Goal: Transaction & Acquisition: Book appointment/travel/reservation

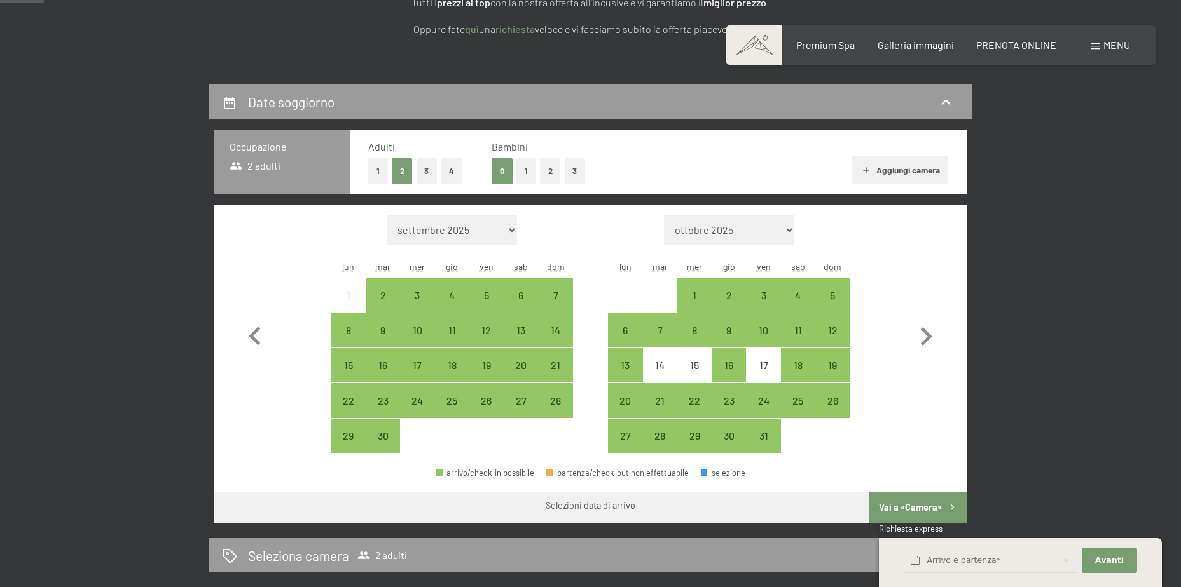
scroll to position [254, 0]
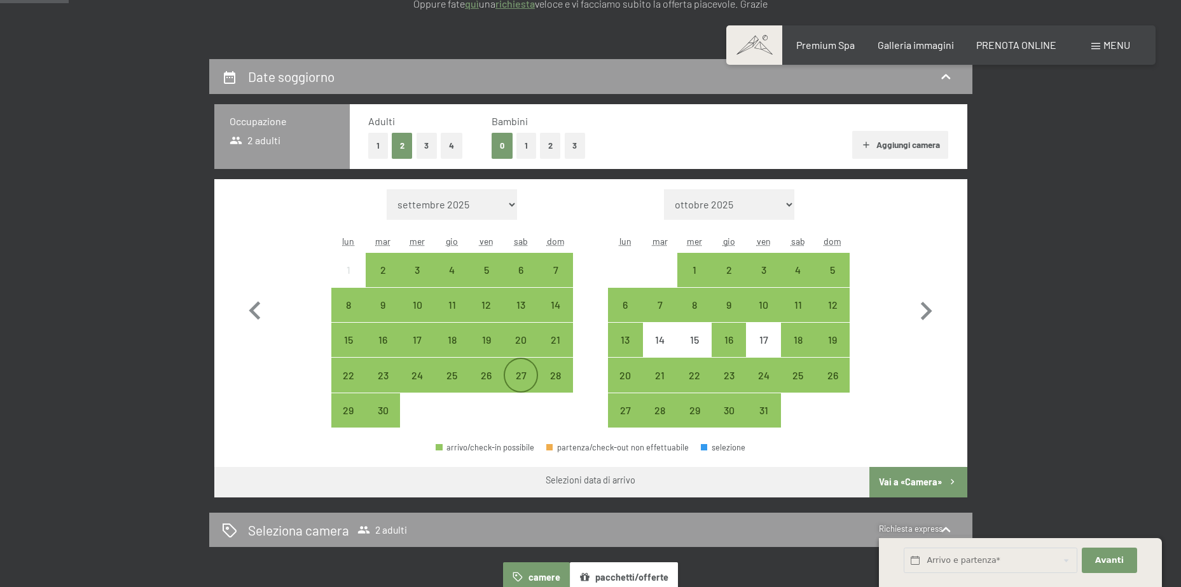
click at [514, 374] on div "27" at bounding box center [521, 387] width 32 height 32
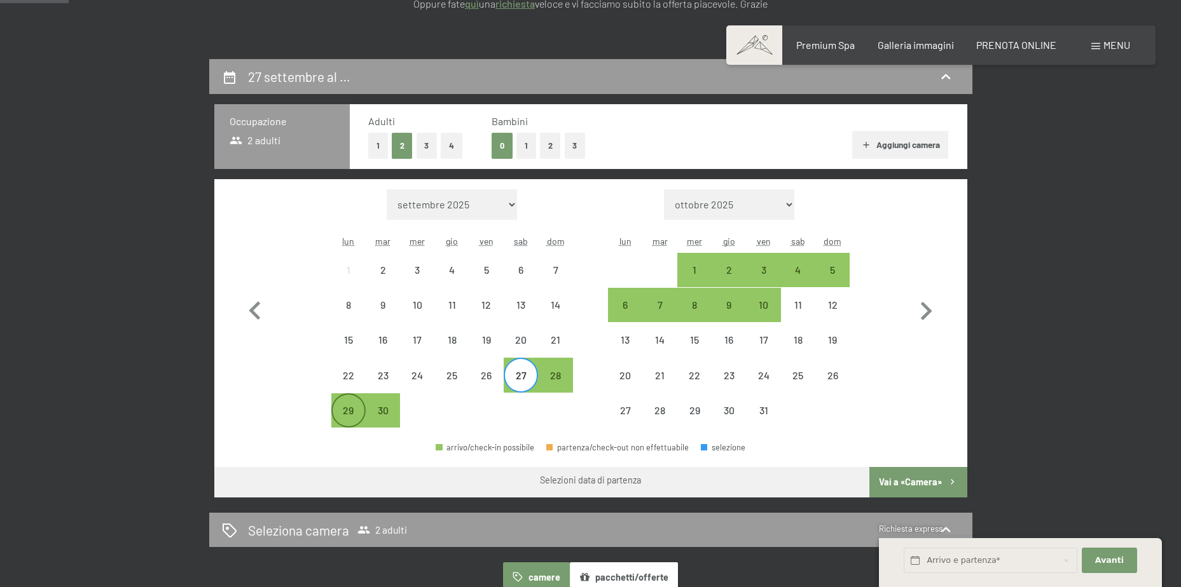
click at [338, 406] on div "29" at bounding box center [348, 422] width 32 height 32
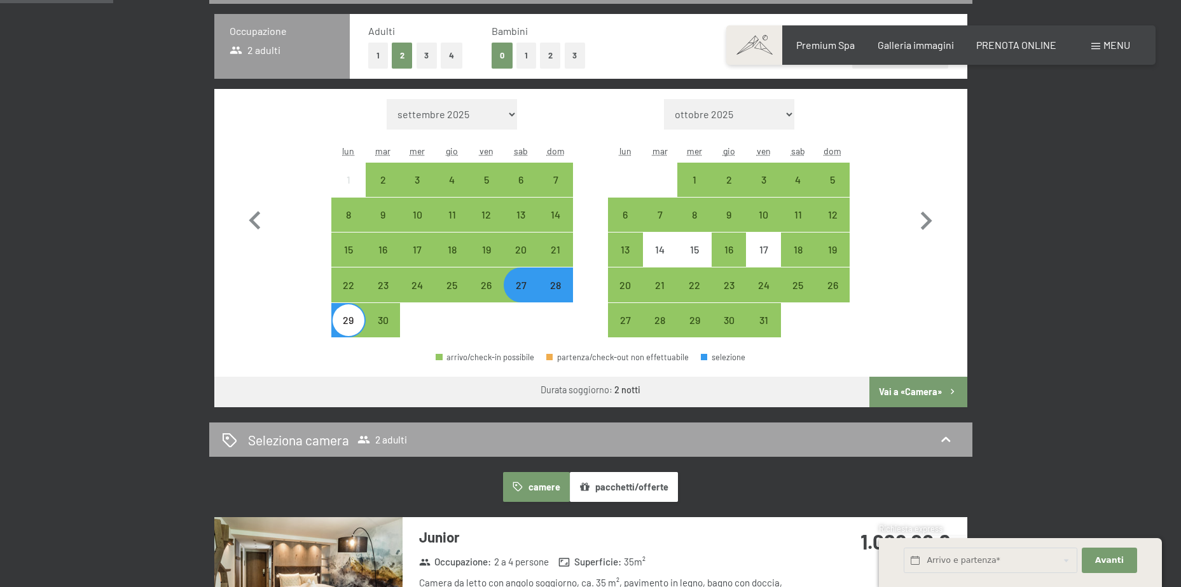
scroll to position [381, 0]
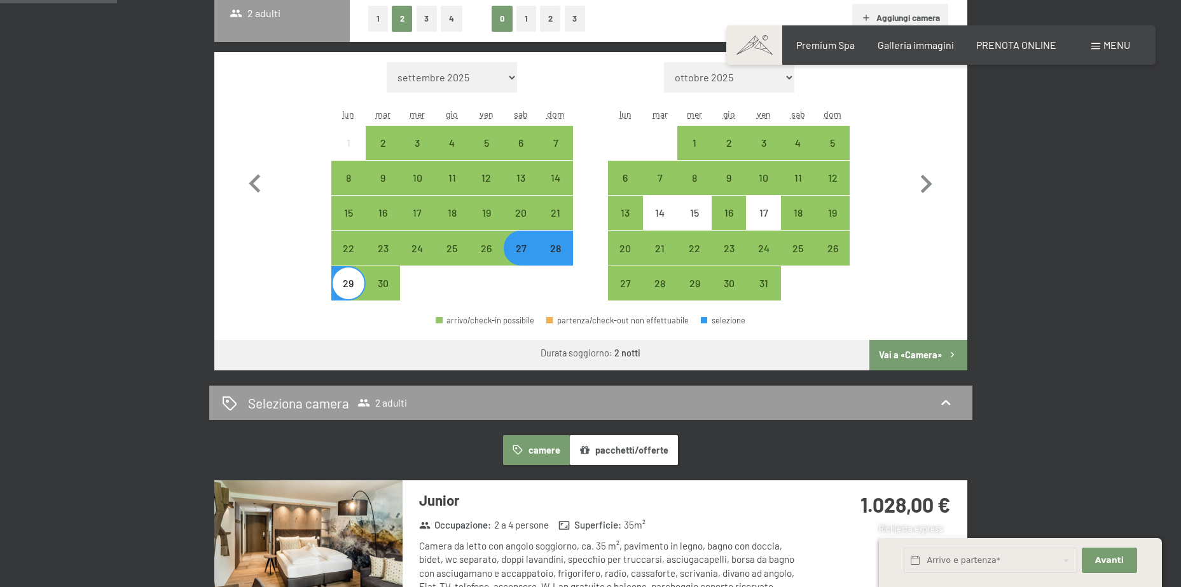
click at [896, 353] on button "Vai a «Camera»" at bounding box center [917, 355] width 97 height 31
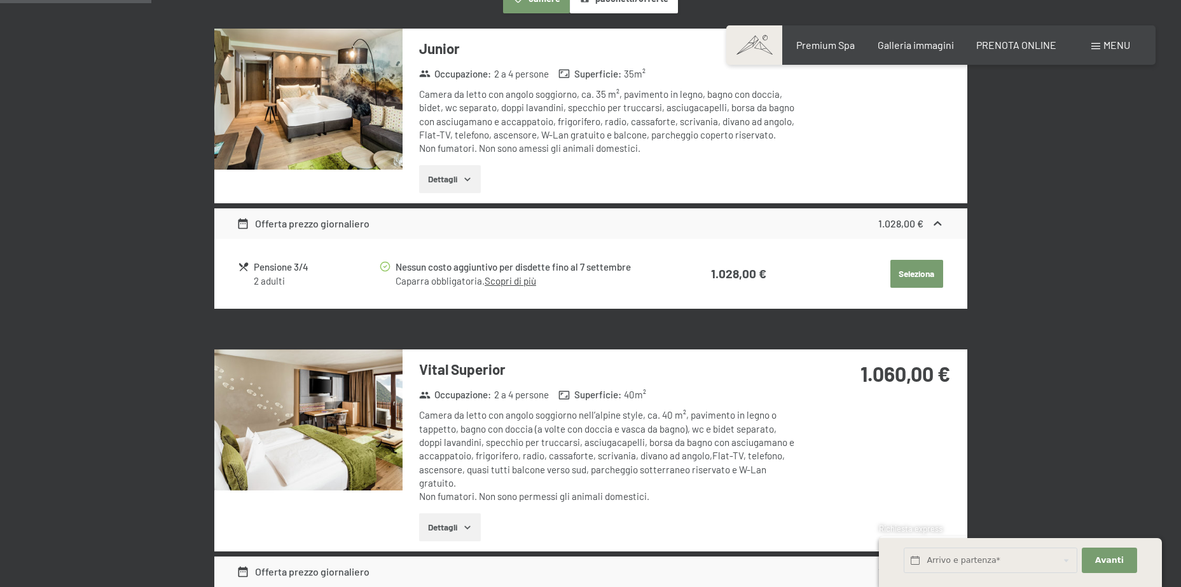
scroll to position [441, 0]
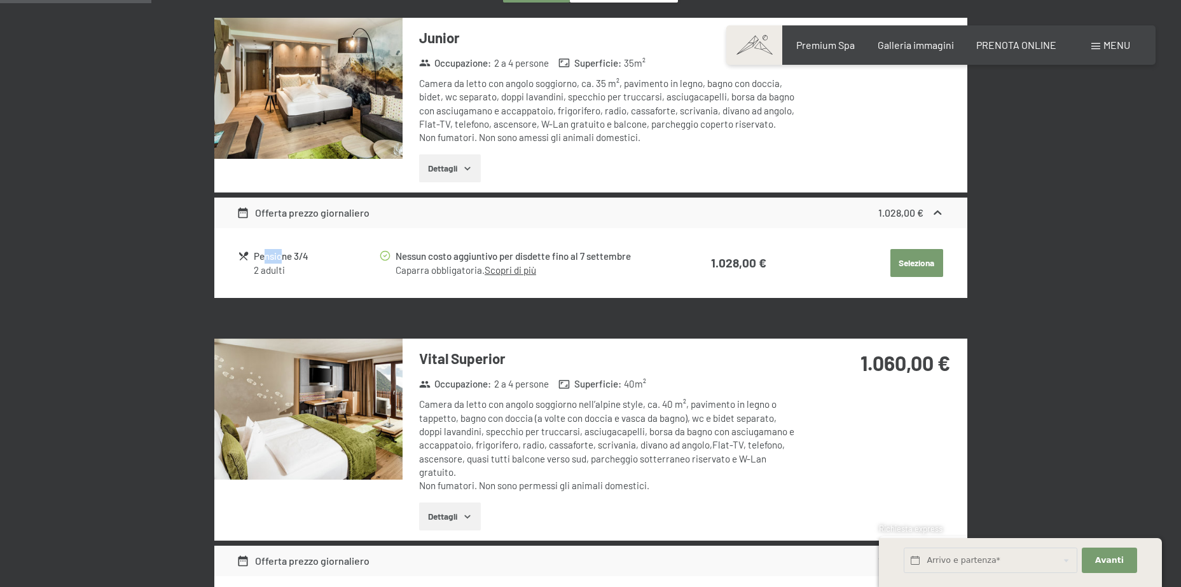
drag, startPoint x: 264, startPoint y: 253, endPoint x: 290, endPoint y: 253, distance: 25.4
click at [284, 253] on div "Pensione 3/4" at bounding box center [316, 256] width 124 height 15
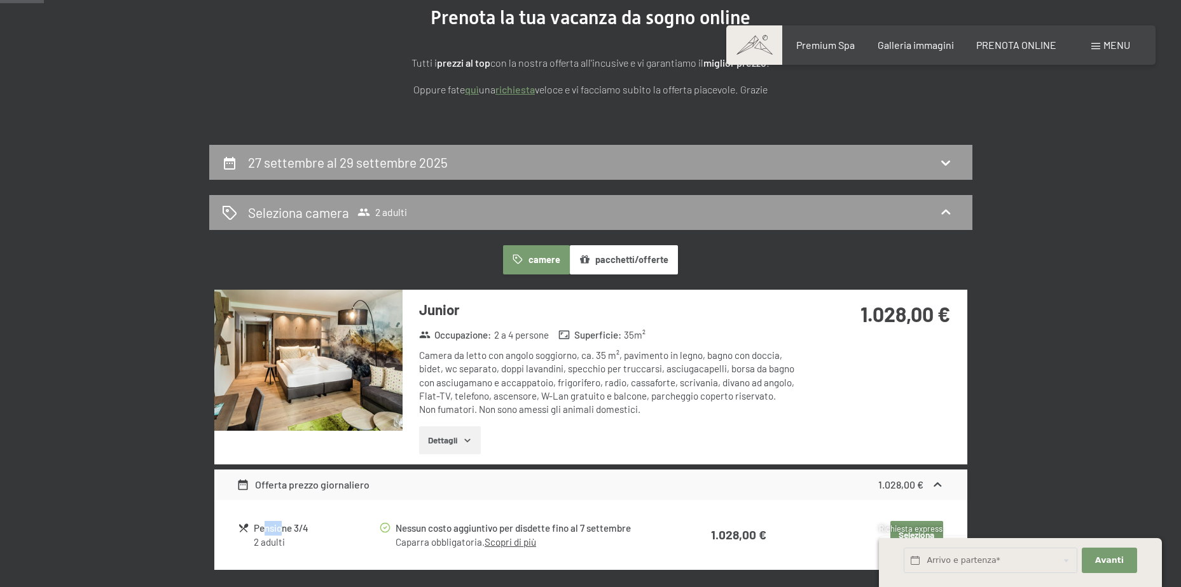
scroll to position [191, 0]
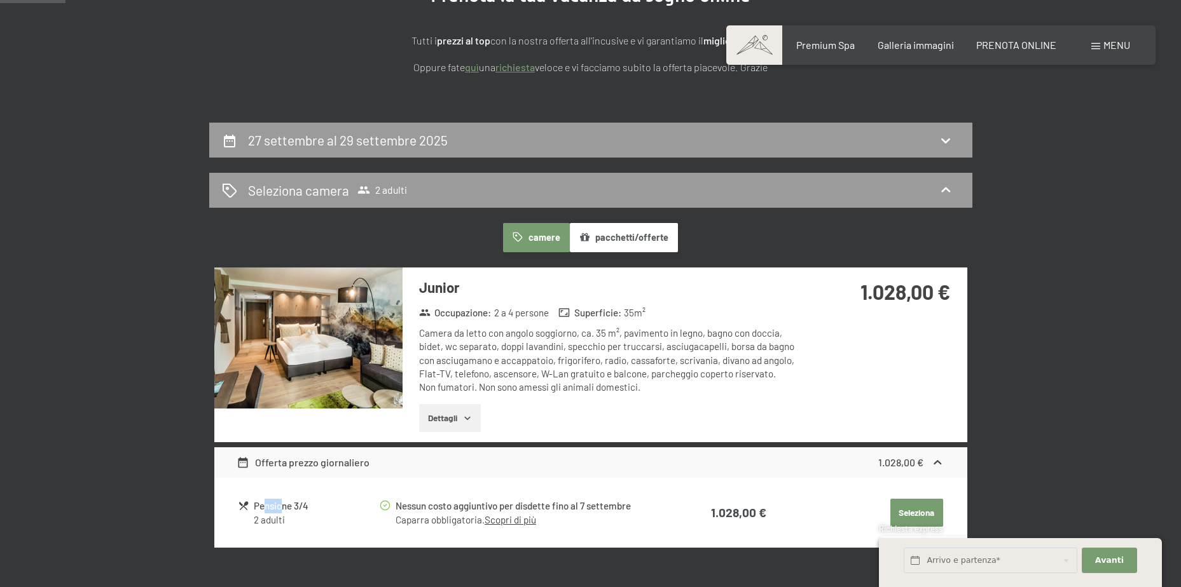
click at [596, 229] on button "pacchetti/offerte" at bounding box center [624, 237] width 108 height 29
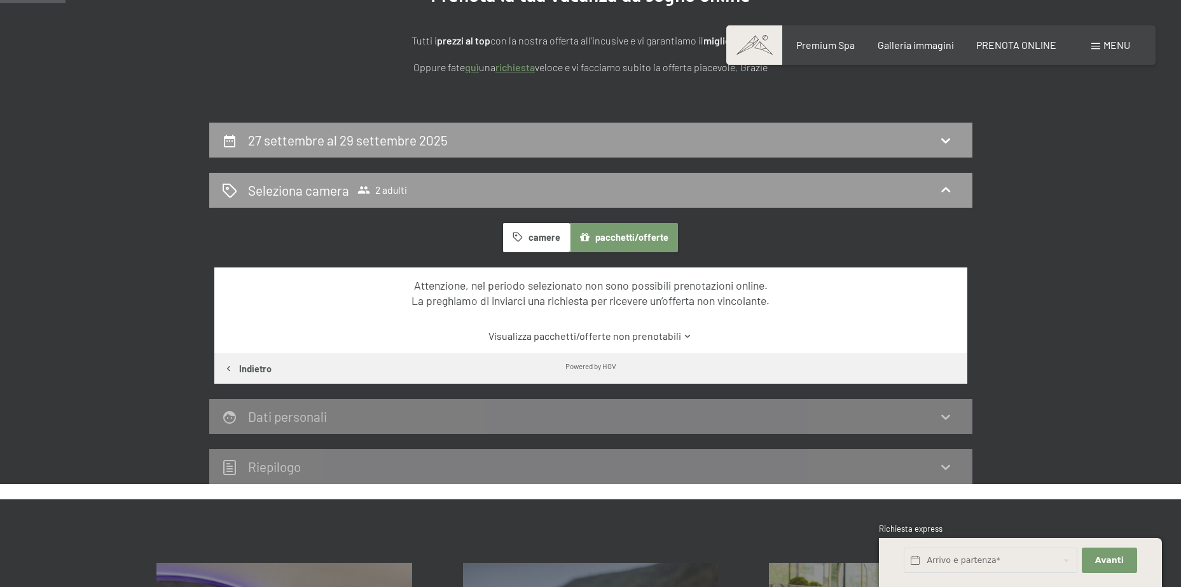
click at [547, 241] on button "camere" at bounding box center [536, 237] width 66 height 29
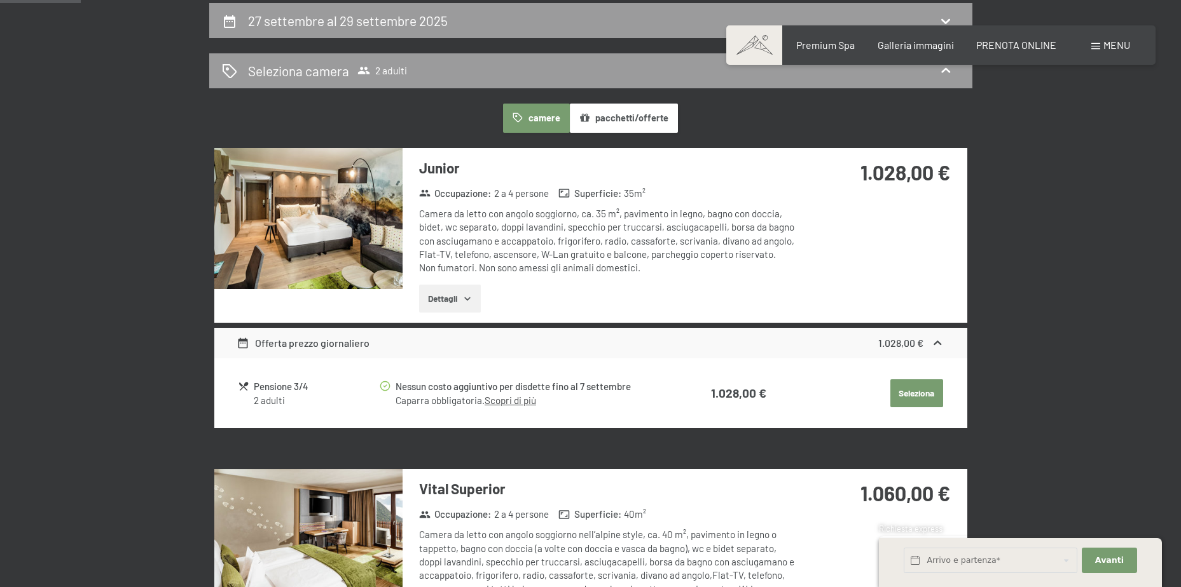
scroll to position [318, 0]
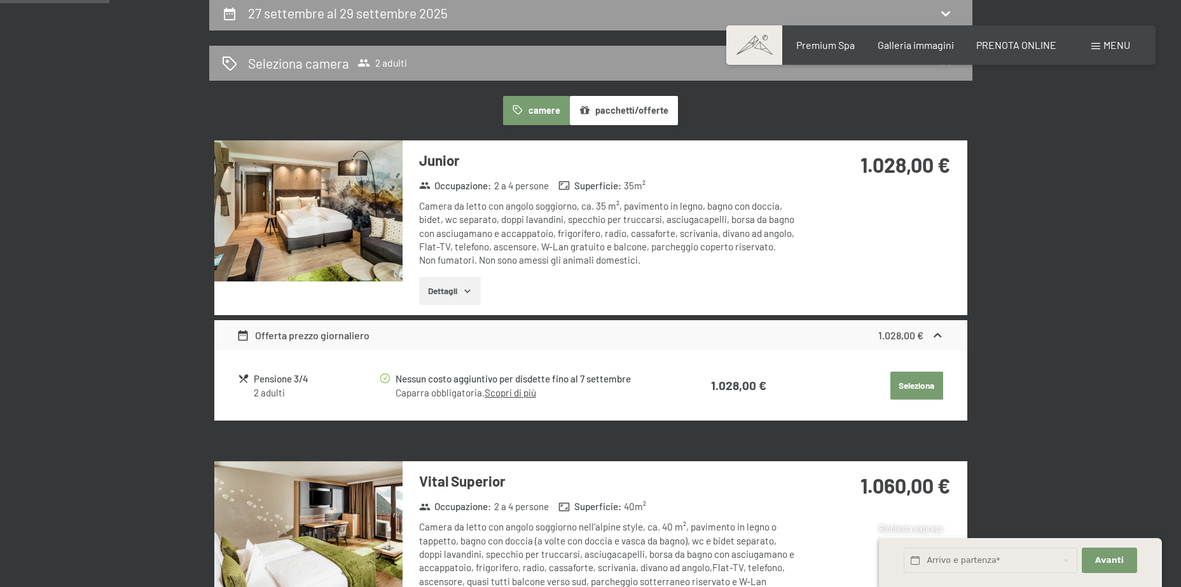
click at [923, 339] on strong "1.028,00 €" at bounding box center [900, 335] width 45 height 12
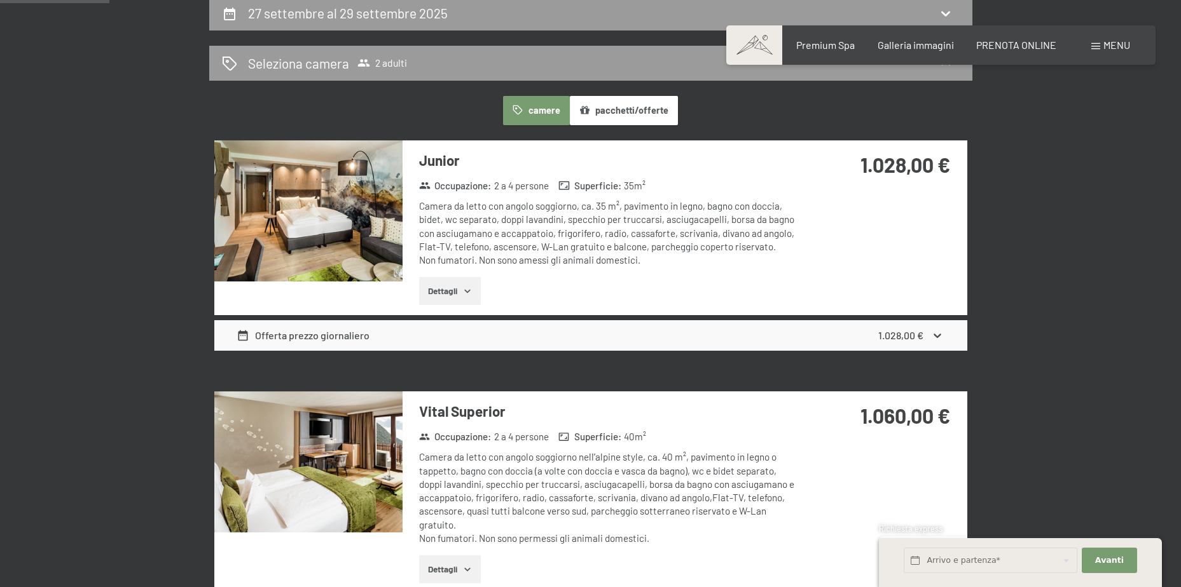
click at [935, 335] on icon at bounding box center [938, 336] width 8 height 4
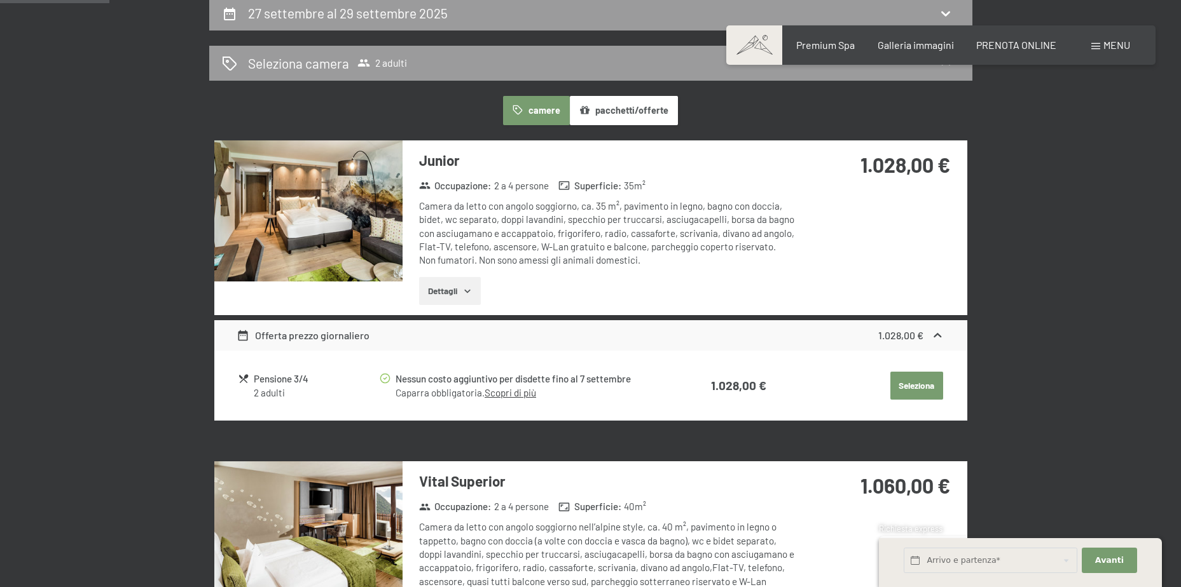
click at [927, 380] on button "Seleziona" at bounding box center [916, 386] width 53 height 28
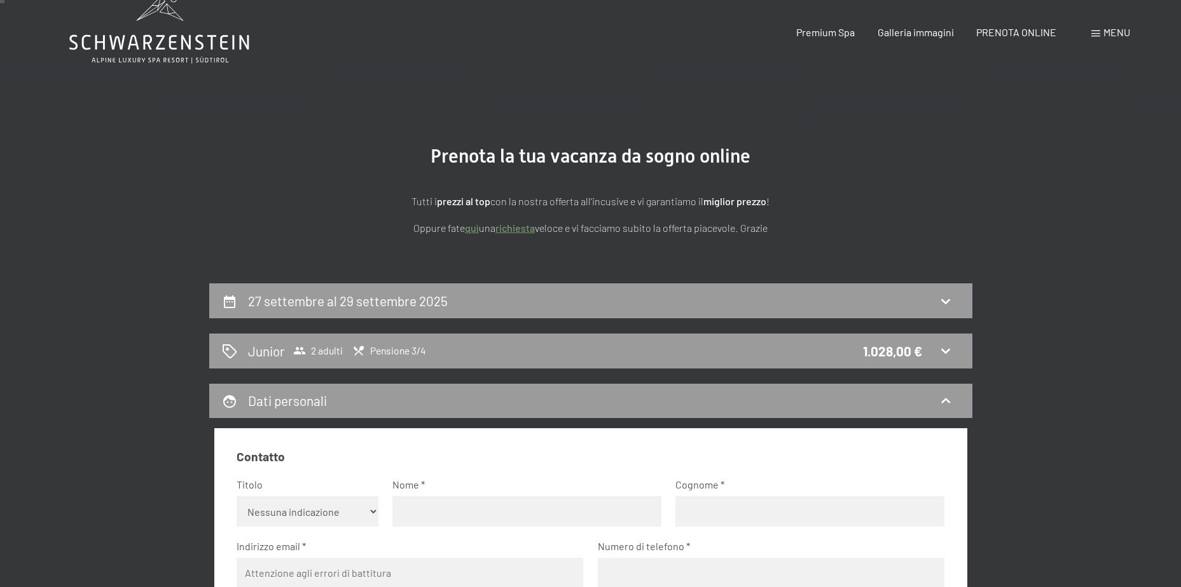
scroll to position [0, 0]
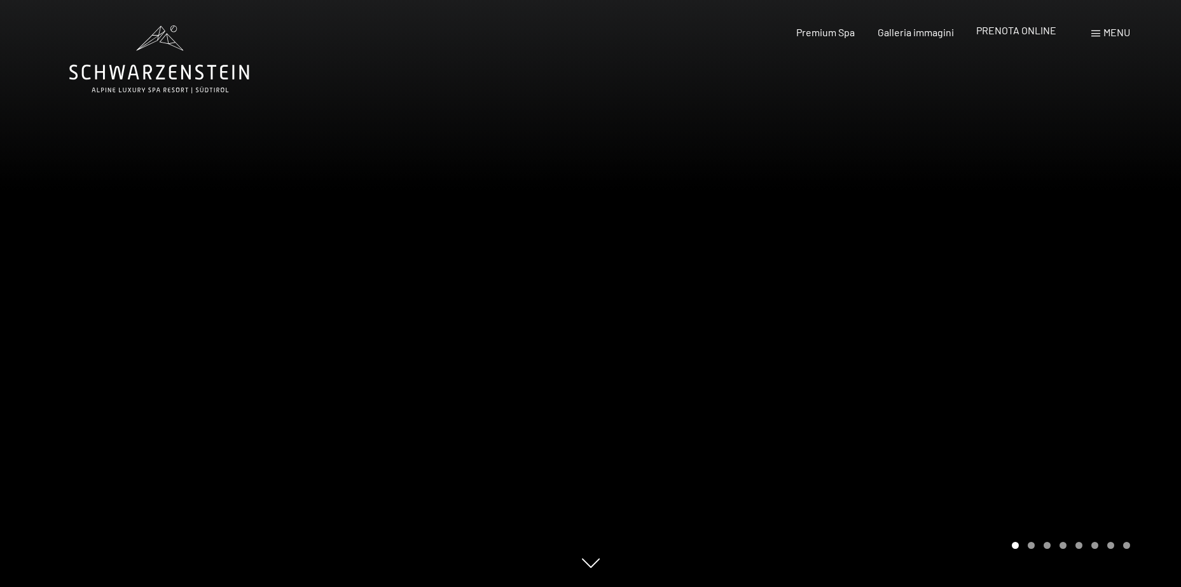
click at [1029, 30] on span "PRENOTA ONLINE" at bounding box center [1016, 30] width 80 height 12
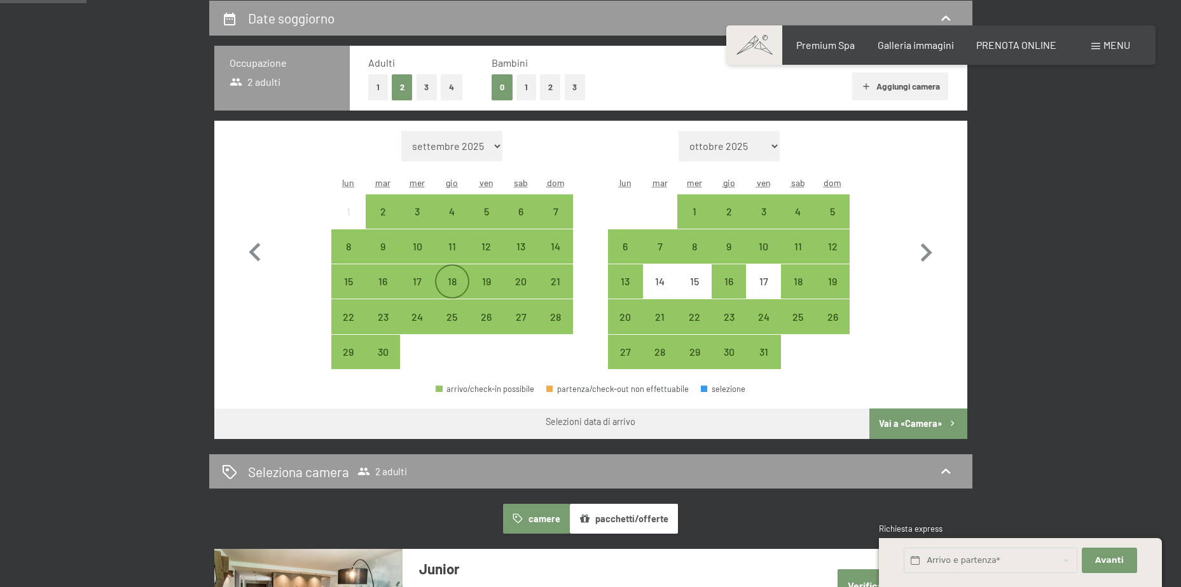
scroll to position [318, 0]
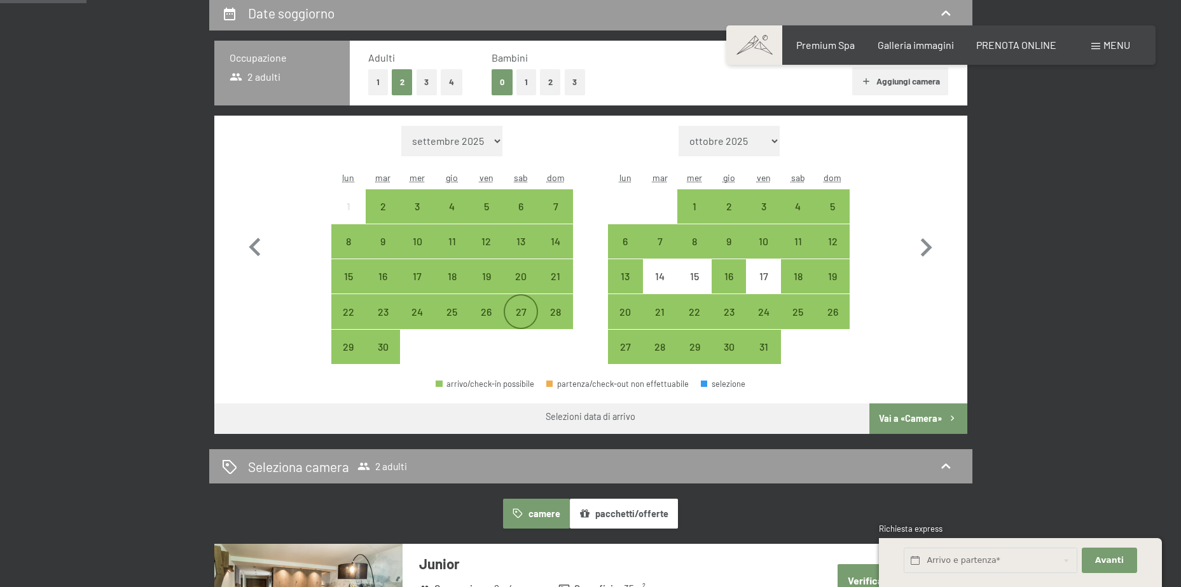
click at [517, 310] on div "27" at bounding box center [521, 323] width 32 height 32
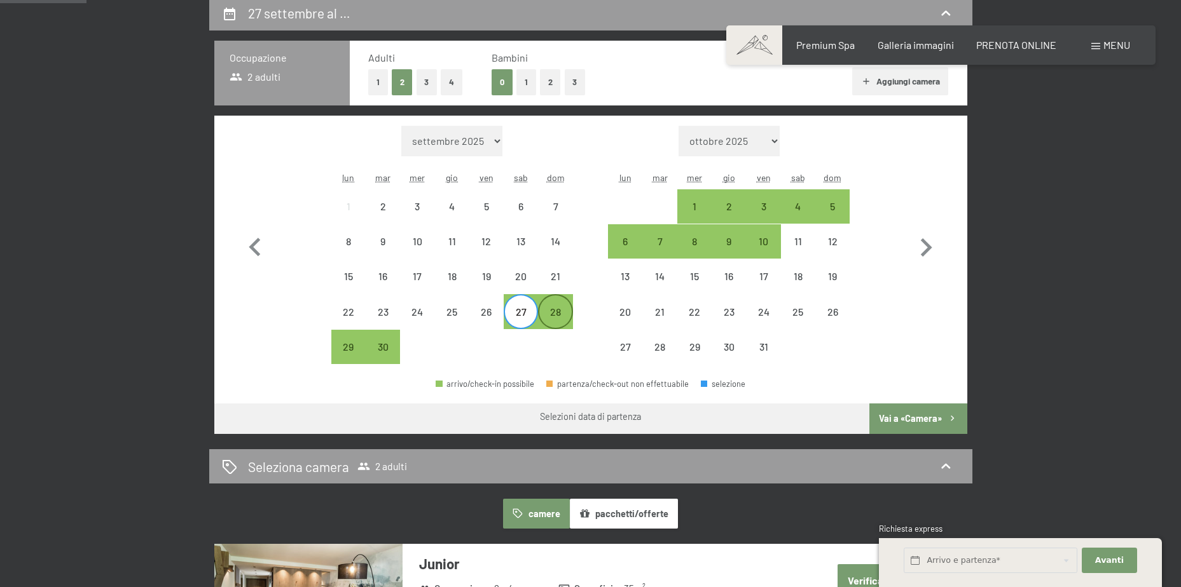
click at [554, 314] on div "28" at bounding box center [555, 323] width 32 height 32
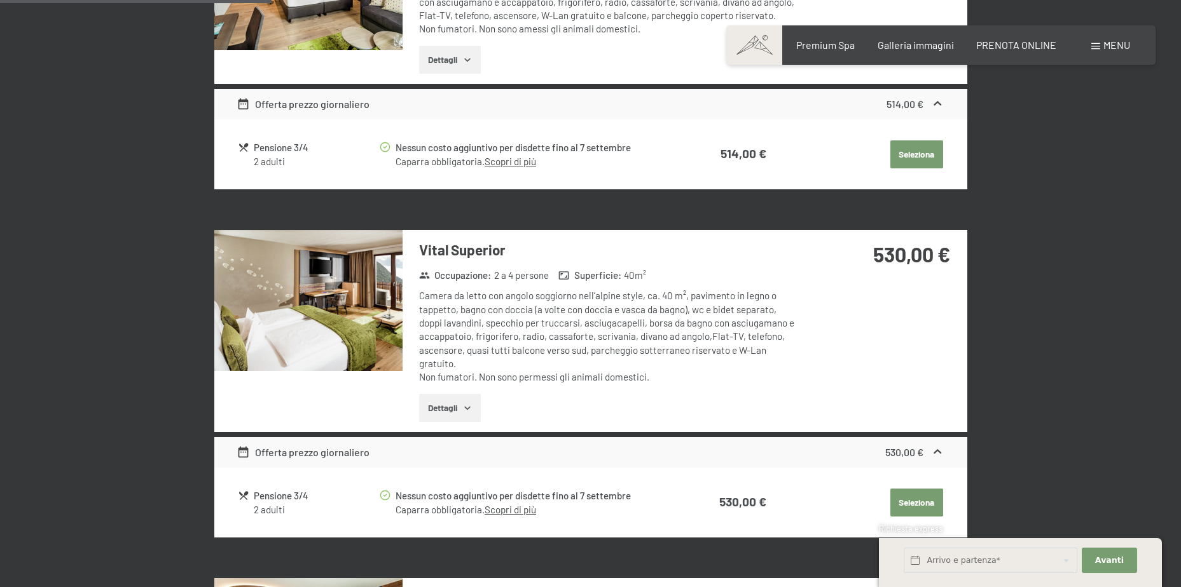
scroll to position [954, 0]
